Goal: Navigation & Orientation: Understand site structure

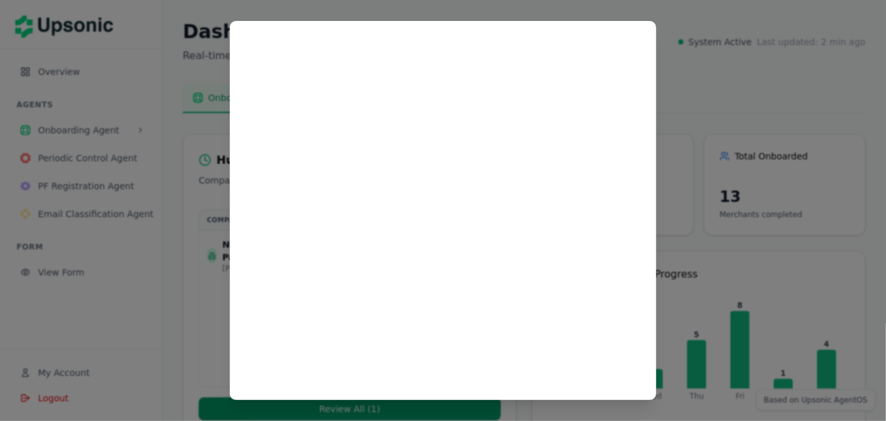
click at [697, 69] on div at bounding box center [443, 210] width 886 height 421
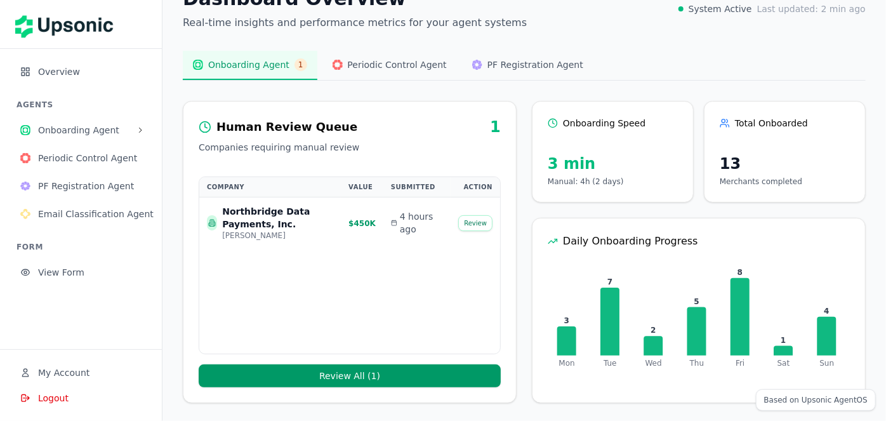
scroll to position [34, 0]
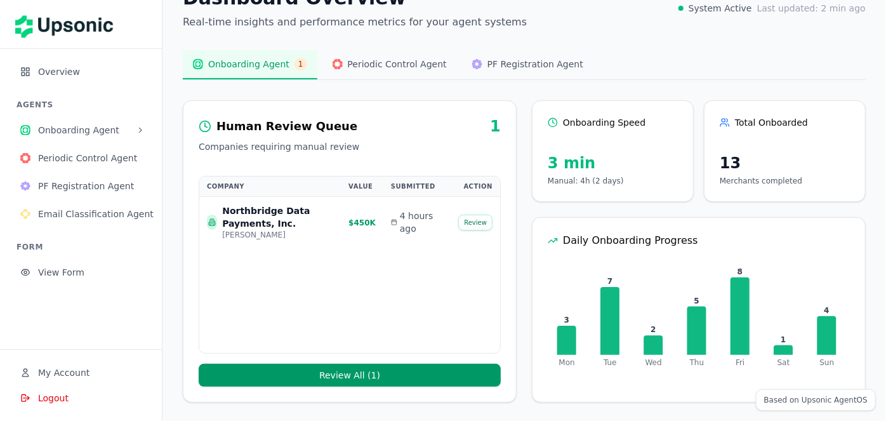
click at [47, 72] on span "Overview" at bounding box center [89, 71] width 103 height 13
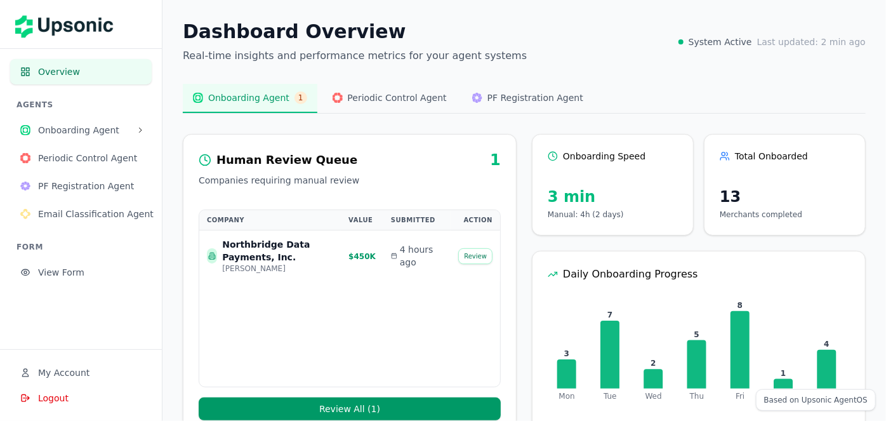
click at [404, 102] on span "Periodic Control Agent" at bounding box center [397, 97] width 99 height 13
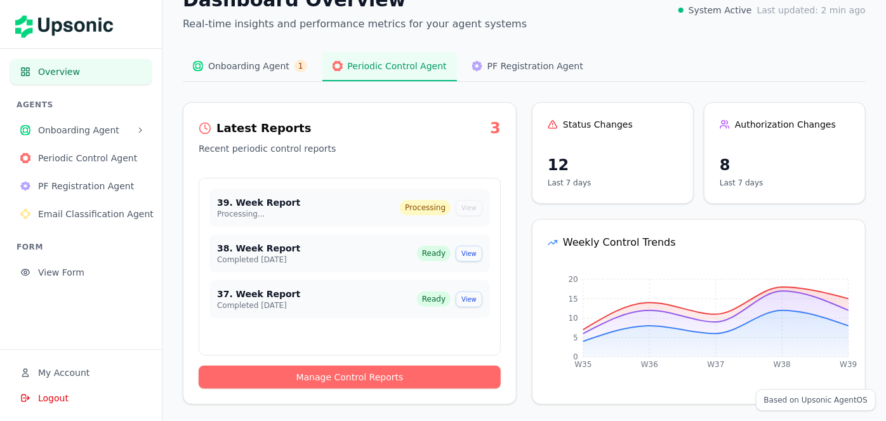
scroll to position [34, 0]
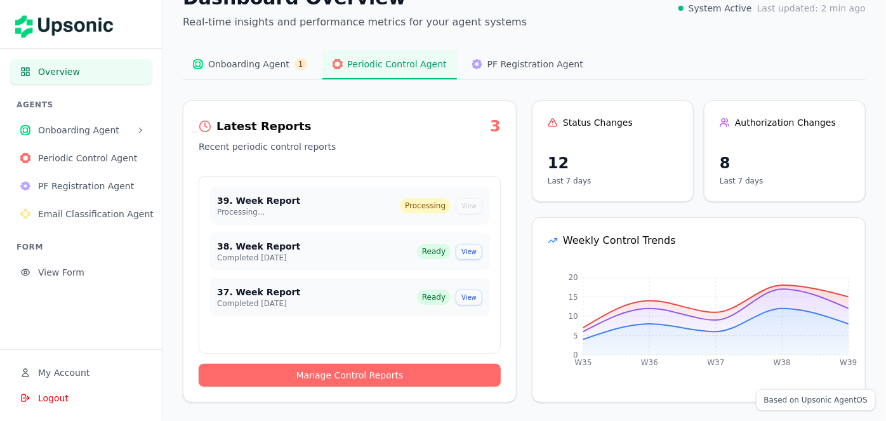
click at [488, 63] on span "PF Registration Agent" at bounding box center [536, 64] width 96 height 13
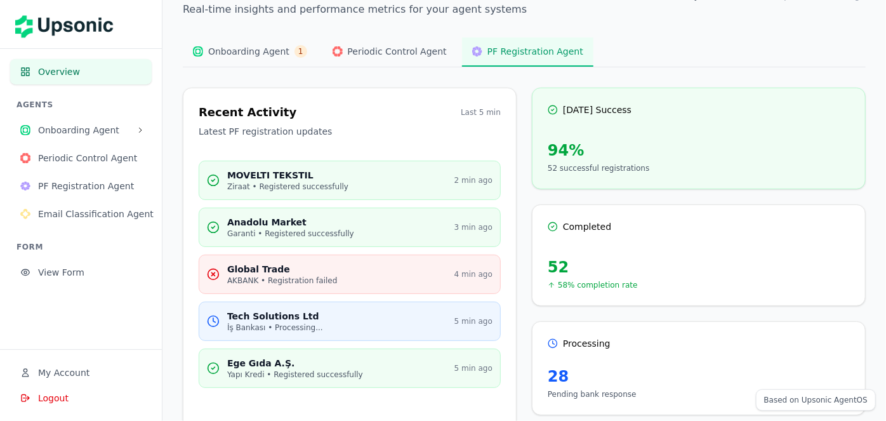
scroll to position [0, 0]
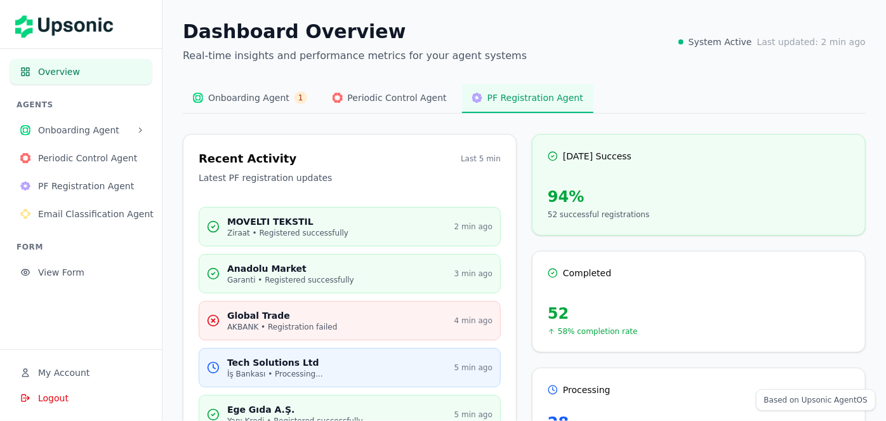
click at [102, 130] on span "Onboarding Agent" at bounding box center [84, 130] width 93 height 13
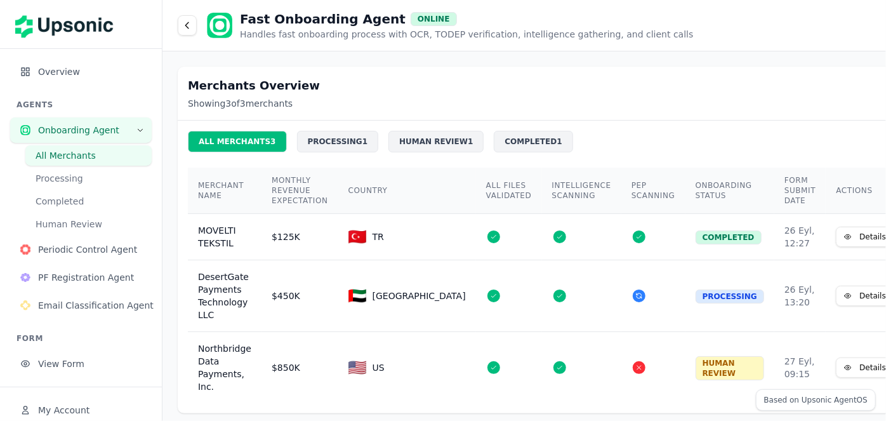
scroll to position [15, 0]
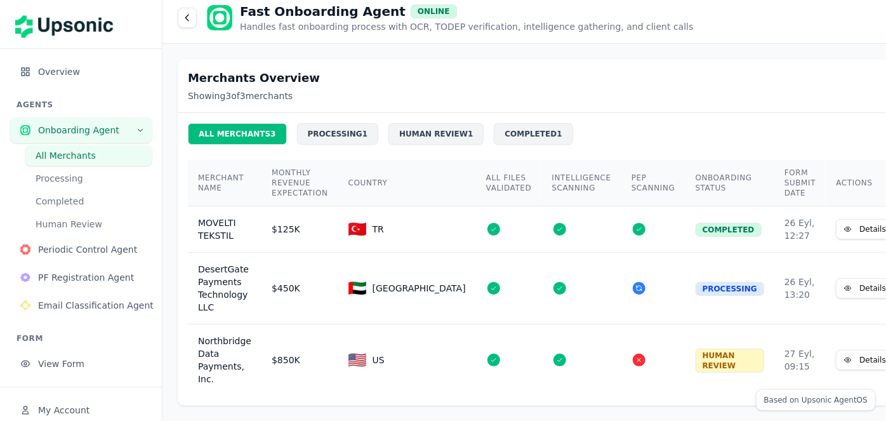
click at [88, 184] on button "Processing" at bounding box center [88, 178] width 126 height 20
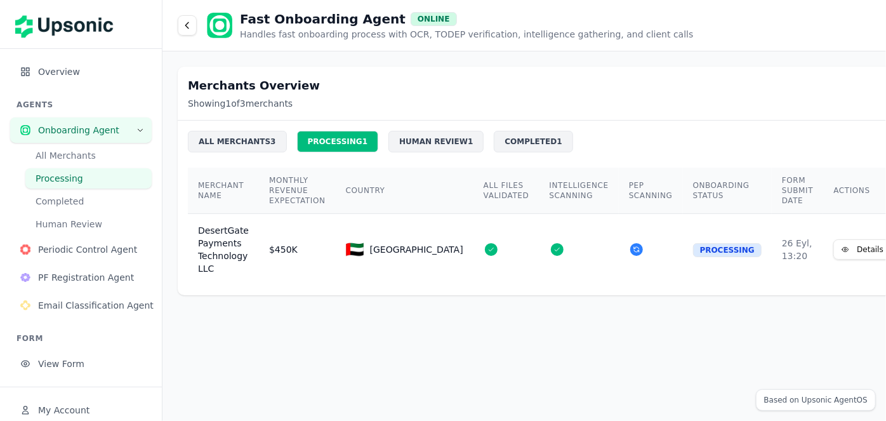
click at [84, 203] on button "Completed" at bounding box center [88, 201] width 126 height 20
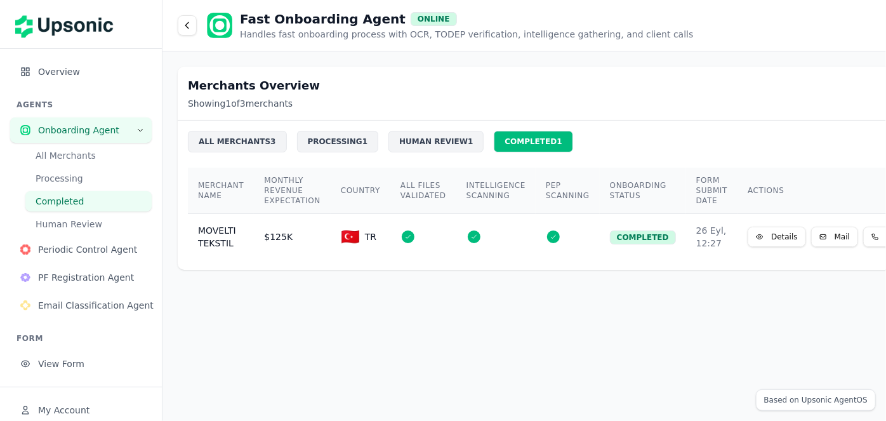
click at [80, 229] on button "Human Review" at bounding box center [88, 224] width 126 height 20
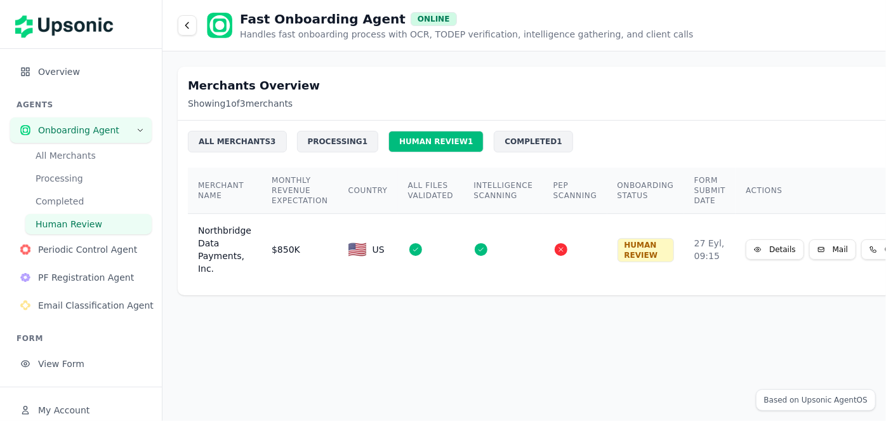
click at [81, 251] on span "Periodic Control Agent" at bounding box center [89, 249] width 103 height 13
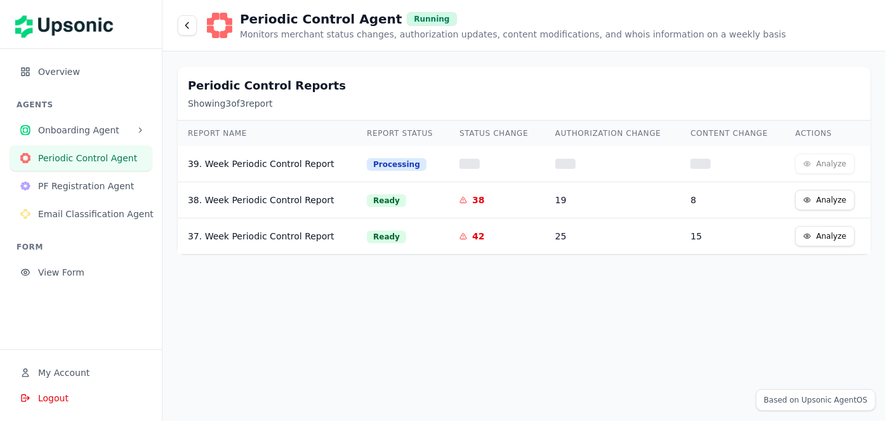
click at [92, 183] on span "PF Registration Agent" at bounding box center [89, 186] width 103 height 13
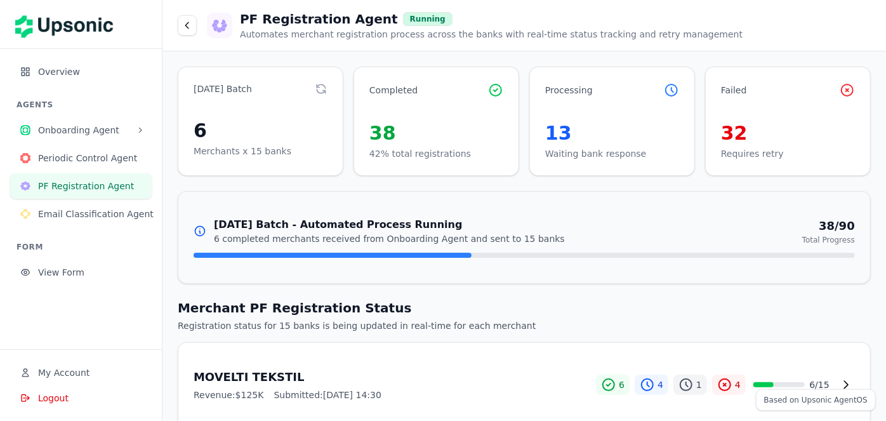
scroll to position [107, 0]
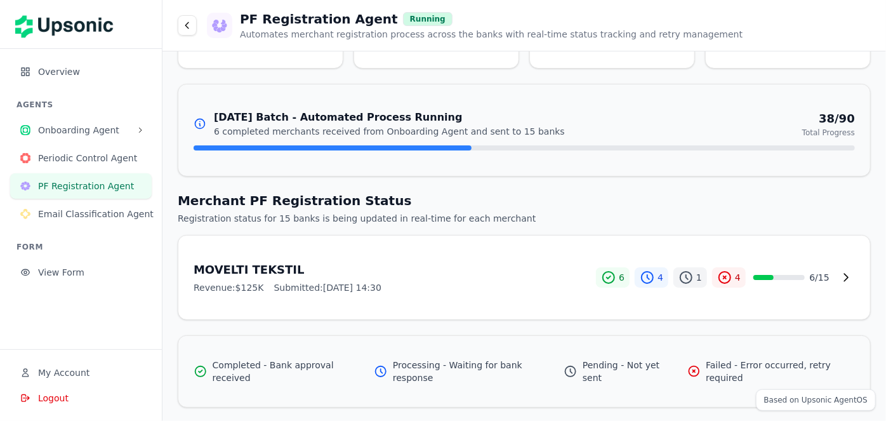
click at [128, 215] on span "Email Classification Agent" at bounding box center [96, 214] width 116 height 13
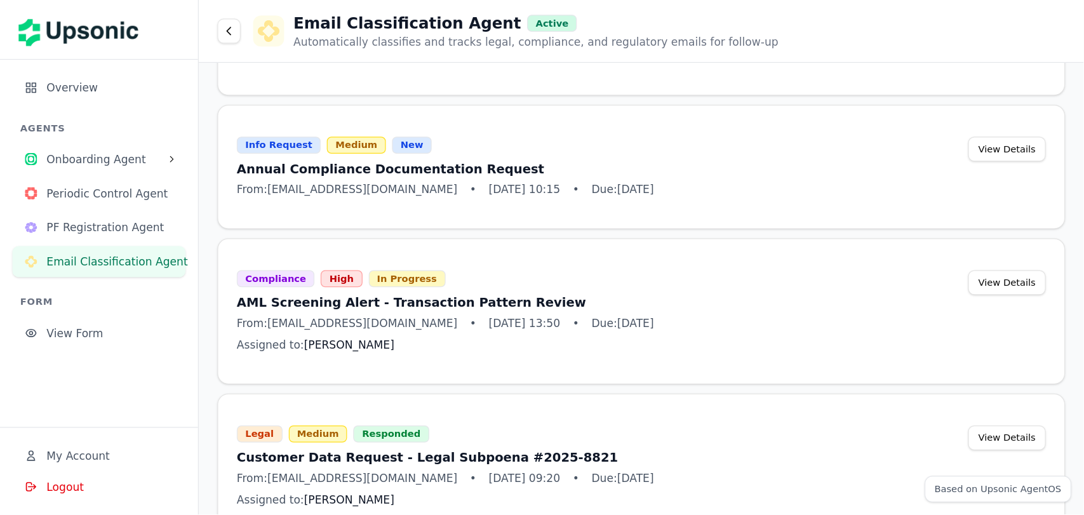
scroll to position [1220, 0]
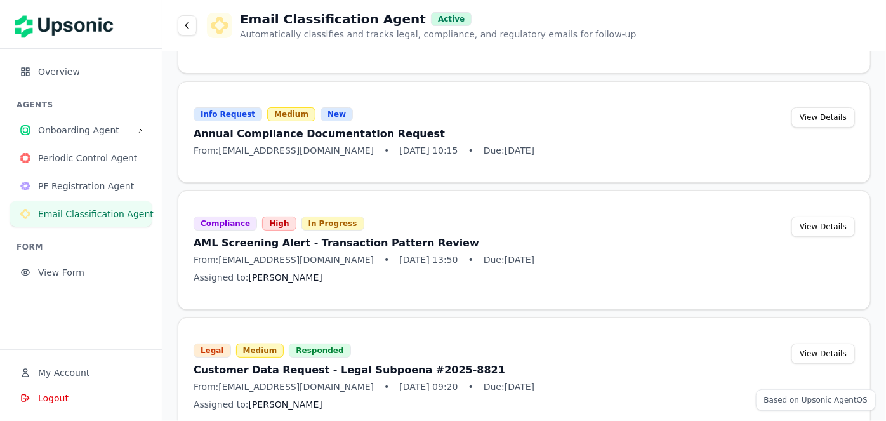
click at [86, 77] on span "Overview" at bounding box center [89, 71] width 103 height 13
